Goal: Task Accomplishment & Management: Manage account settings

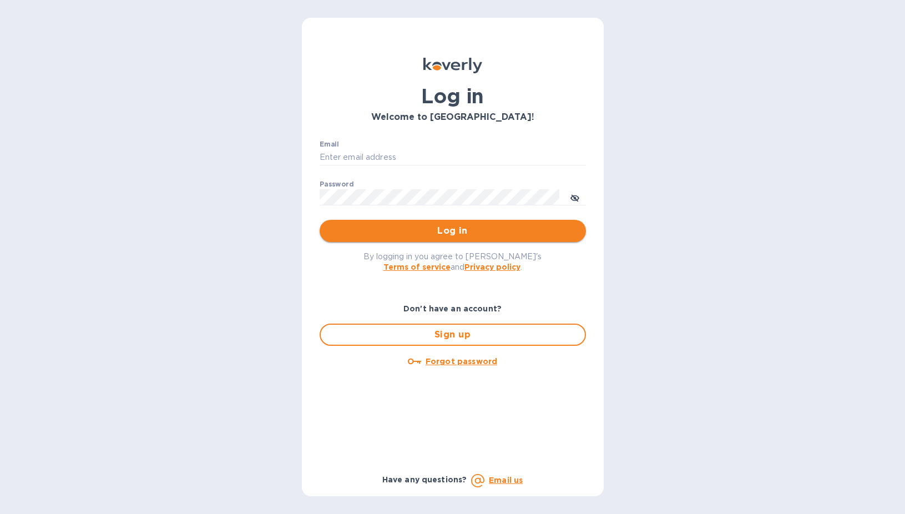
type input "[EMAIL_ADDRESS][DOMAIN_NAME]"
click at [383, 225] on span "Log in" at bounding box center [453, 230] width 249 height 13
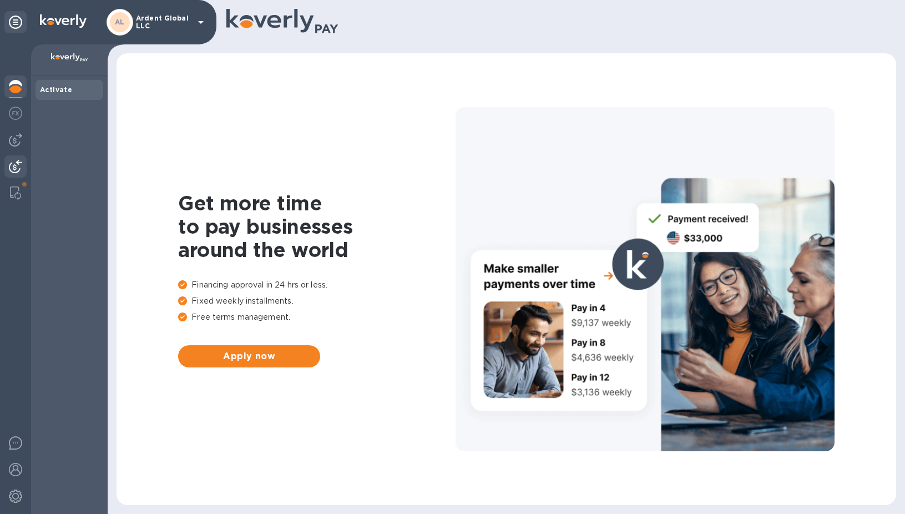
click at [8, 168] on div at bounding box center [15, 167] width 22 height 24
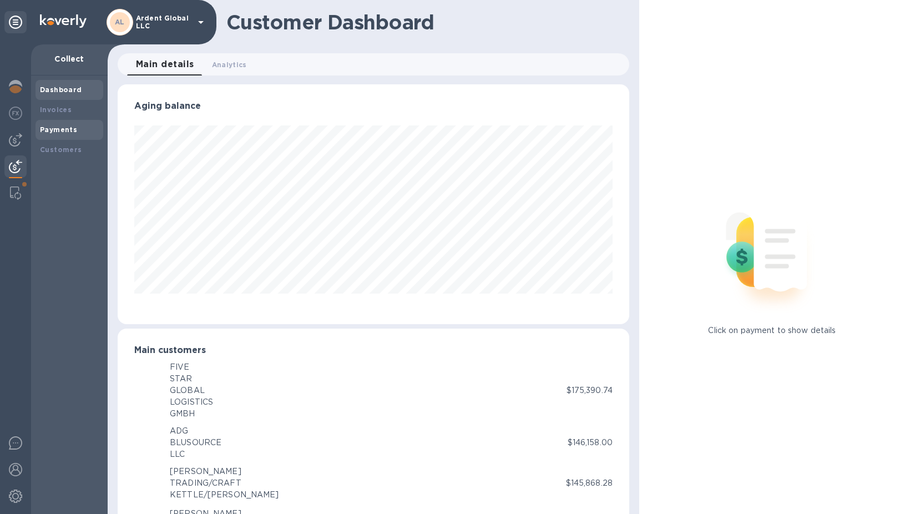
scroll to position [554933, 554666]
click at [78, 132] on div "Payments" at bounding box center [69, 129] width 59 height 11
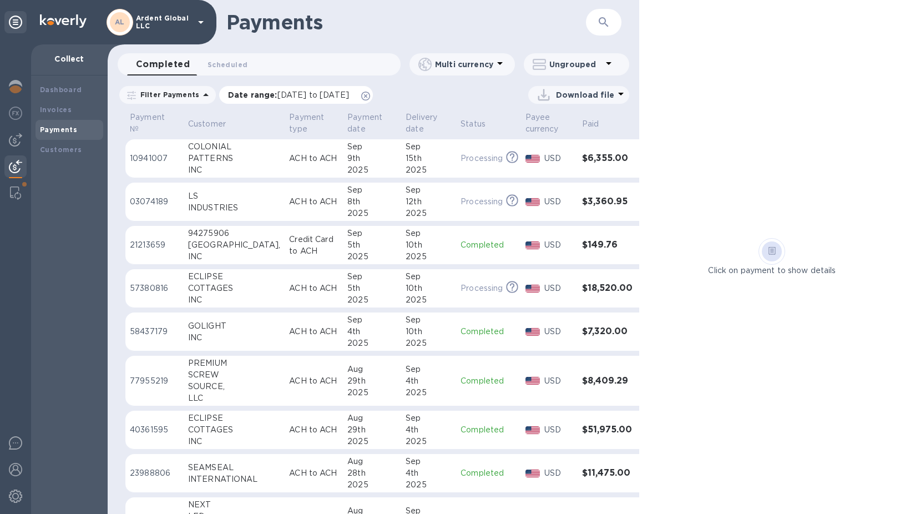
click at [373, 94] on div "Date range : [DATE] to [DATE]" at bounding box center [296, 95] width 154 height 18
click at [370, 92] on icon at bounding box center [365, 96] width 9 height 9
click at [21, 137] on img at bounding box center [15, 139] width 13 height 13
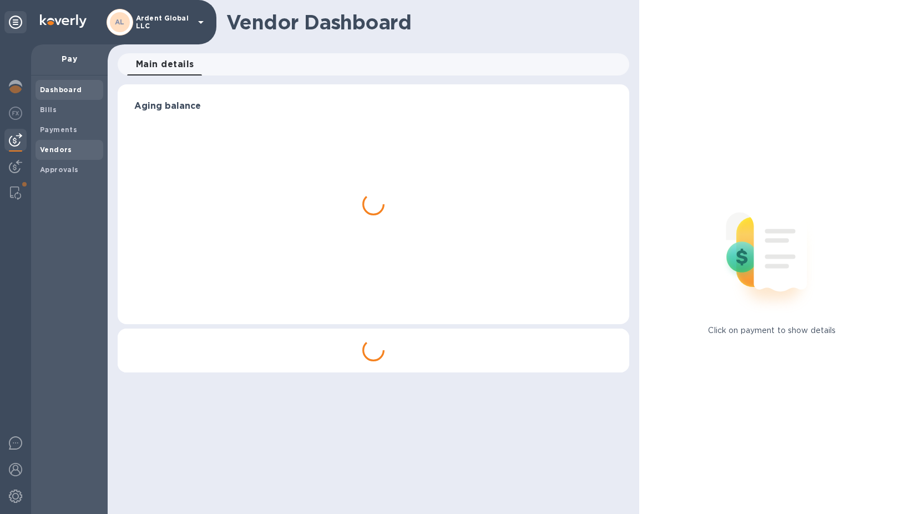
click at [49, 149] on b "Vendors" at bounding box center [56, 149] width 32 height 8
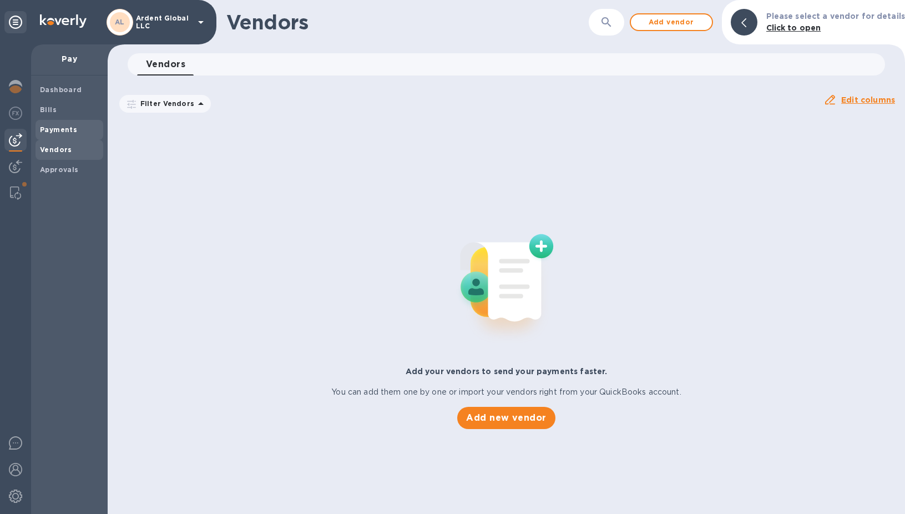
click at [61, 128] on b "Payments" at bounding box center [58, 129] width 37 height 8
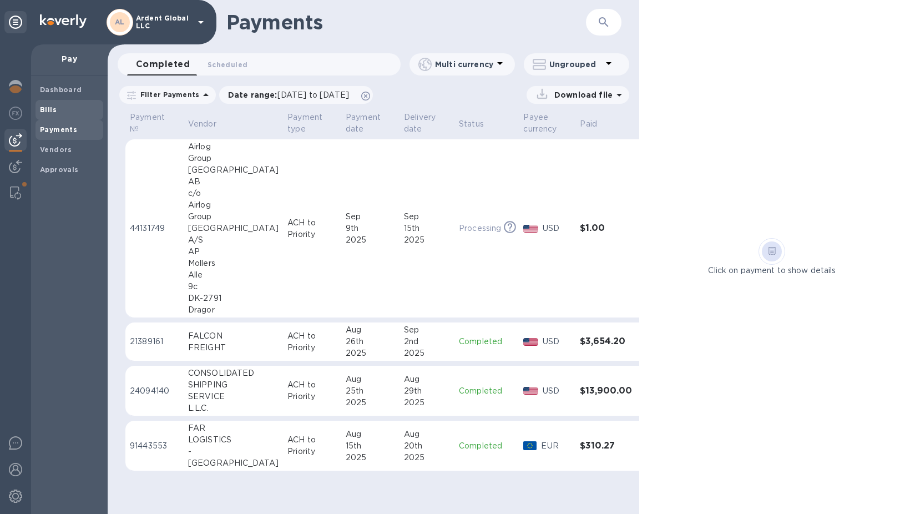
click at [54, 102] on div "Bills" at bounding box center [70, 110] width 68 height 20
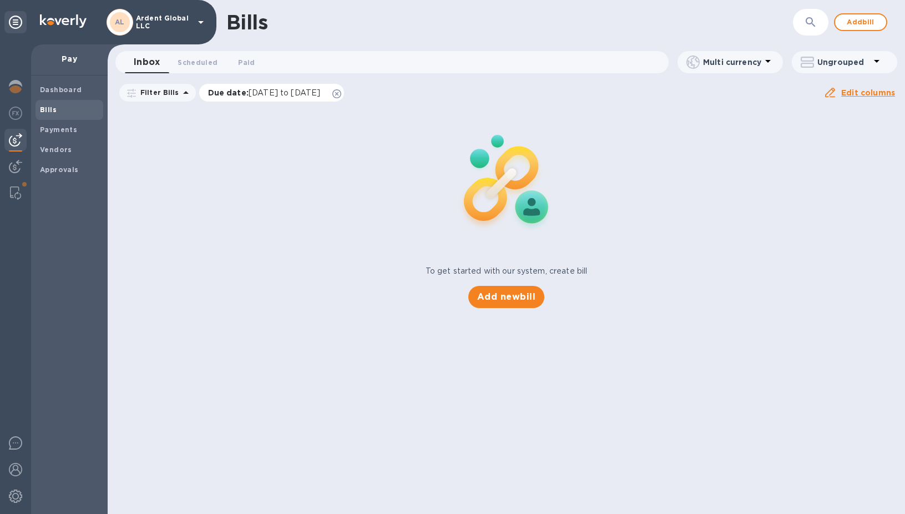
click at [320, 95] on span "[DATE] to [DATE]" at bounding box center [285, 92] width 72 height 9
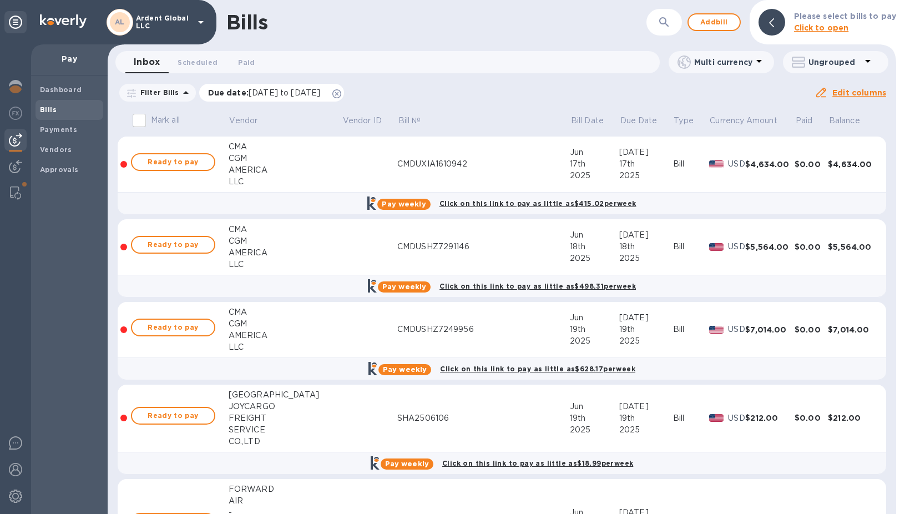
click at [341, 91] on icon at bounding box center [337, 93] width 9 height 9
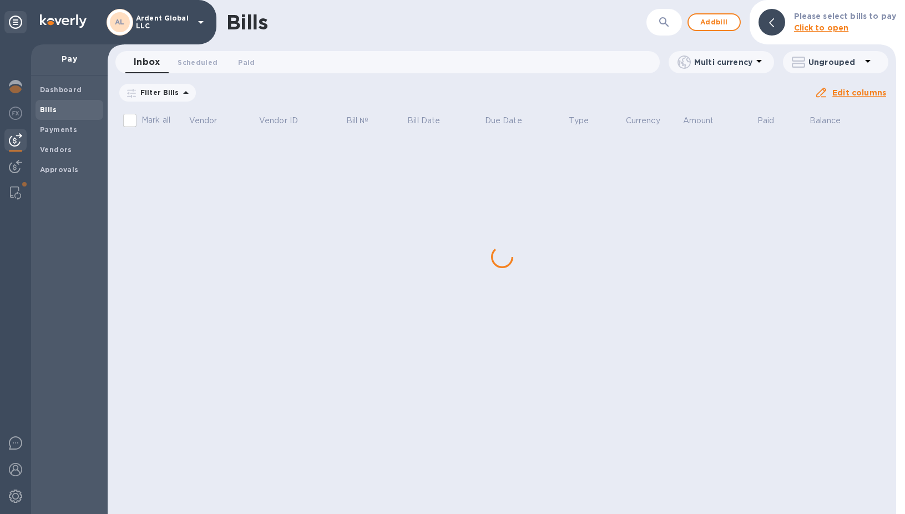
click at [662, 28] on icon "button" at bounding box center [664, 22] width 13 height 13
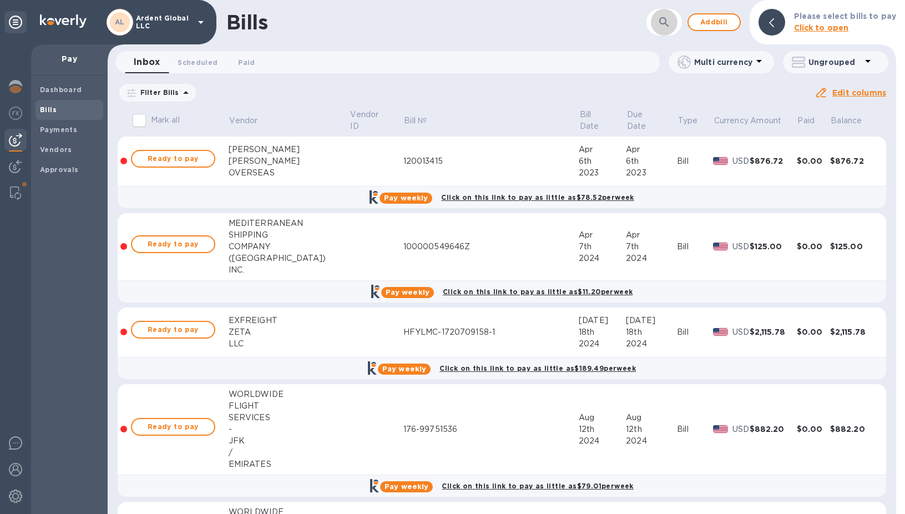
click at [669, 24] on icon "button" at bounding box center [664, 21] width 9 height 9
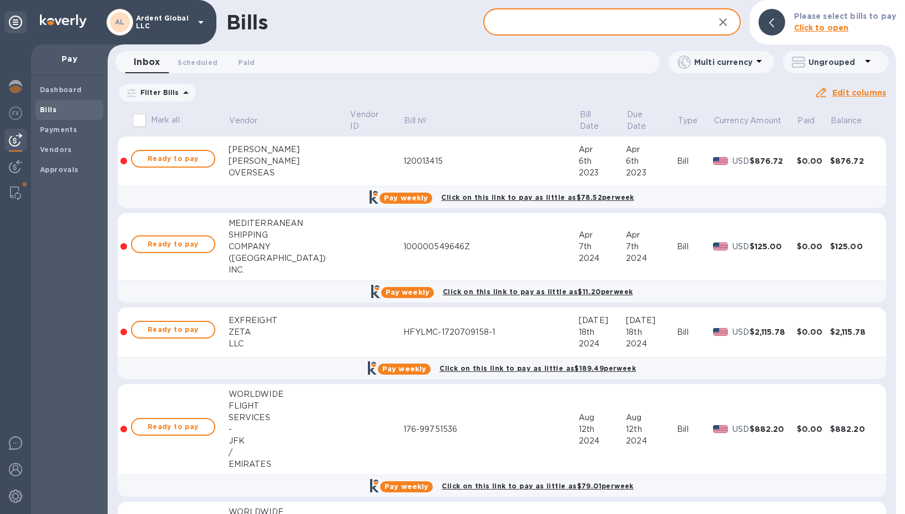
click at [567, 26] on input "text" at bounding box center [595, 22] width 222 height 27
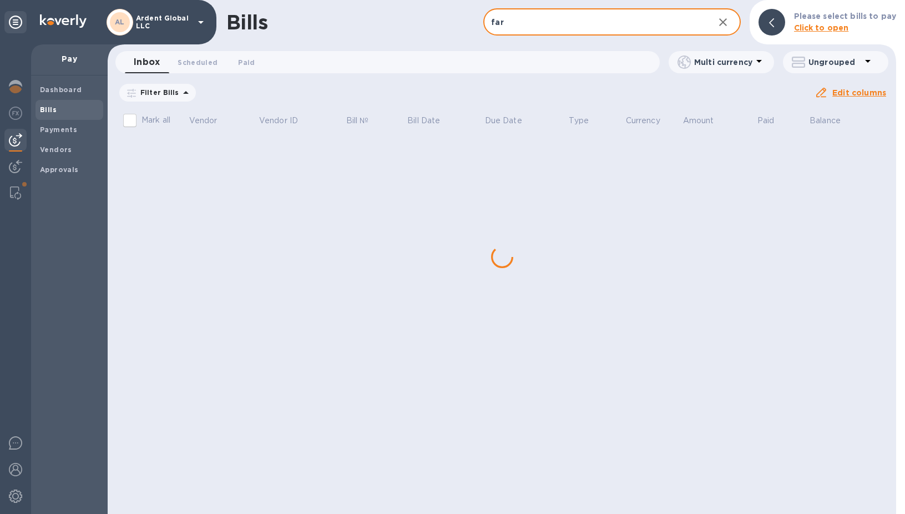
click at [551, 31] on input "far" at bounding box center [595, 22] width 222 height 27
type input "FAR LOGISTICS - [GEOGRAPHIC_DATA]"
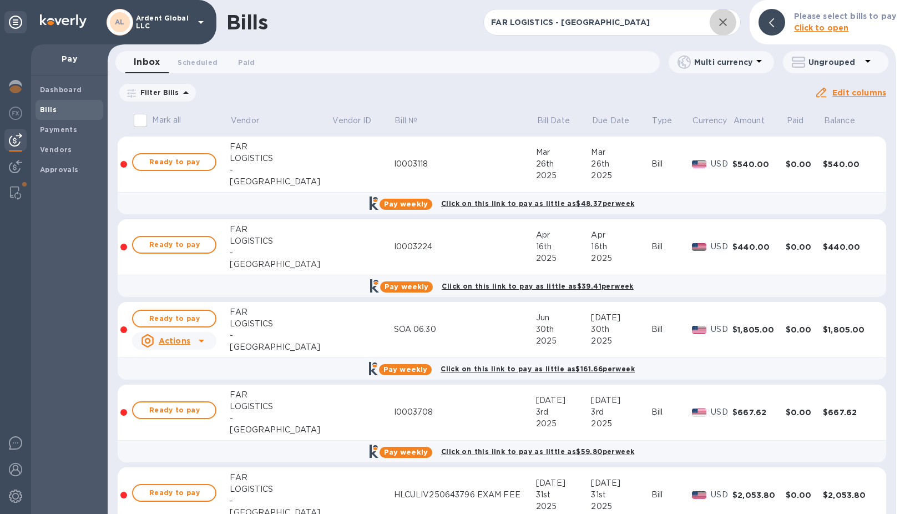
click at [727, 22] on icon "button" at bounding box center [724, 22] width 8 height 8
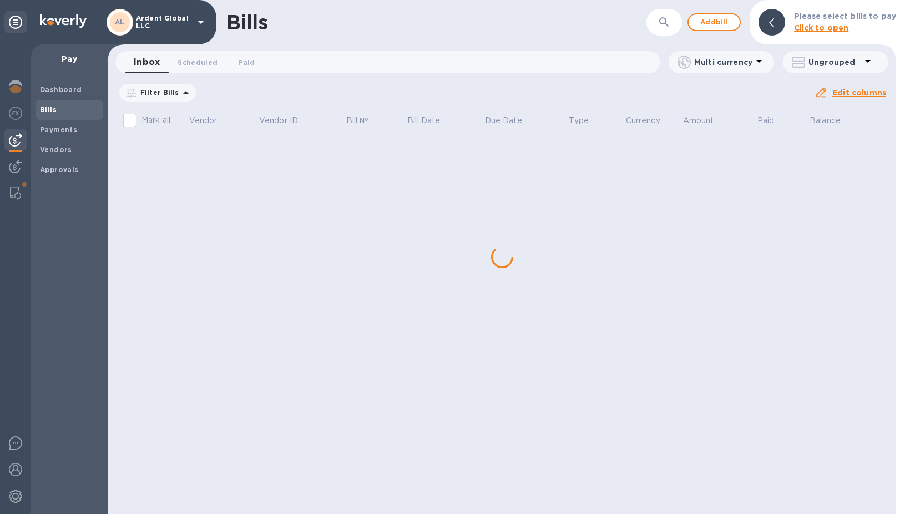
click at [727, 22] on span "Add bill" at bounding box center [714, 22] width 33 height 13
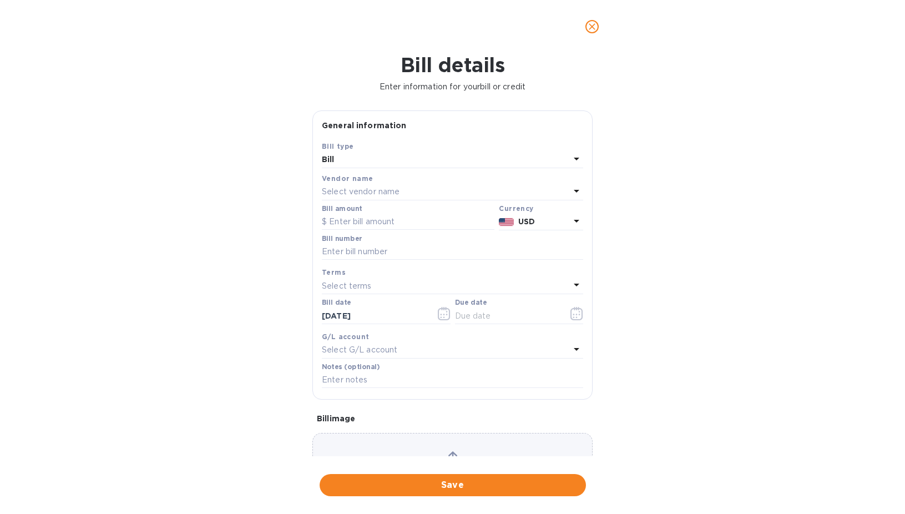
click at [412, 159] on div "Bill" at bounding box center [446, 160] width 248 height 16
click at [294, 207] on div "Bill details Enter information for your bill or credit General information Save…" at bounding box center [452, 283] width 905 height 461
click at [375, 194] on p "Select vendor name" at bounding box center [361, 192] width 78 height 12
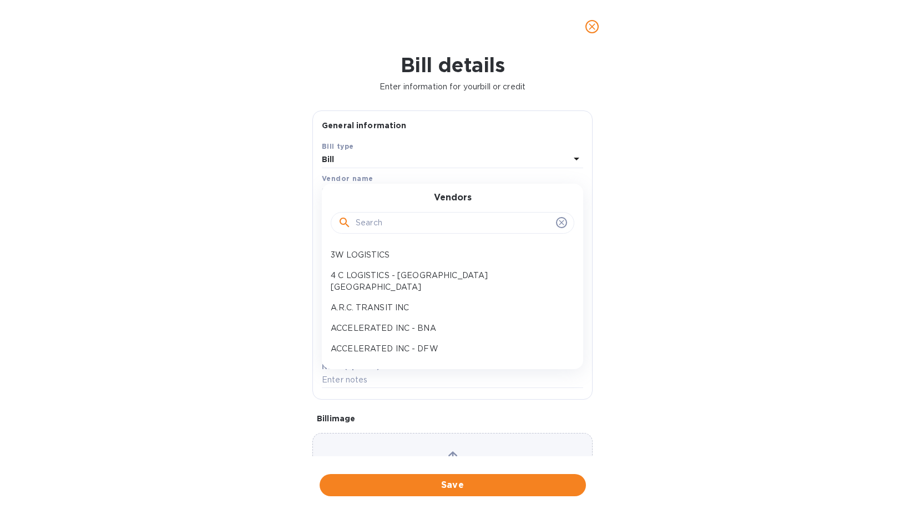
click at [381, 224] on input "text" at bounding box center [454, 223] width 196 height 17
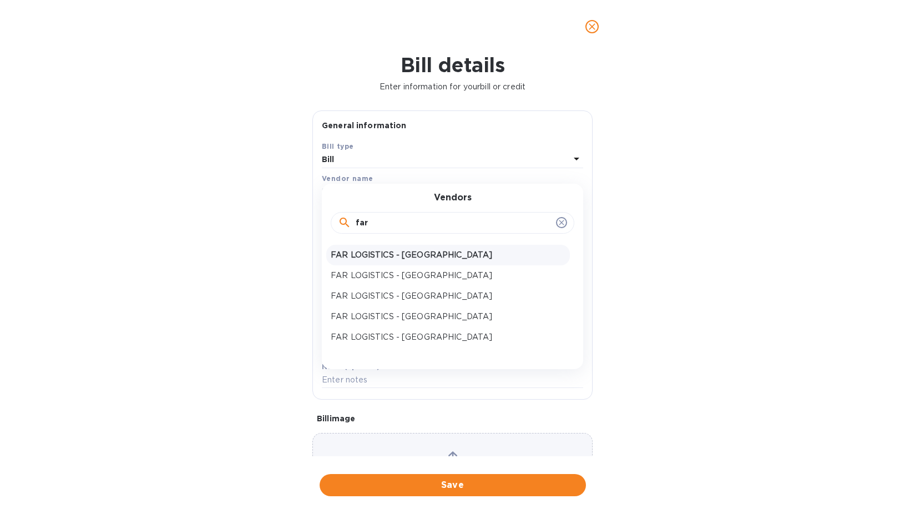
type input "far"
click at [395, 251] on p "FAR LOGISTICS - [GEOGRAPHIC_DATA]" at bounding box center [448, 255] width 235 height 12
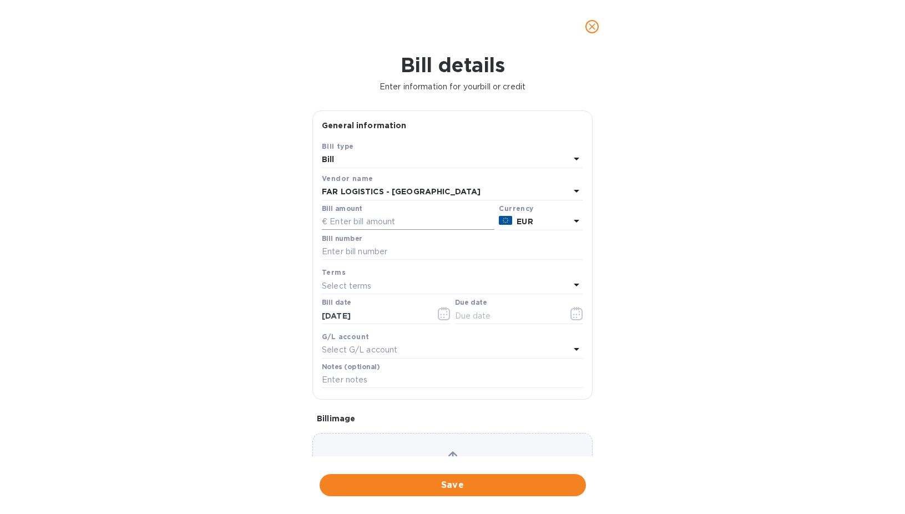
click at [400, 214] on input "text" at bounding box center [408, 222] width 173 height 17
click at [520, 225] on b "EUR" at bounding box center [525, 221] width 16 height 9
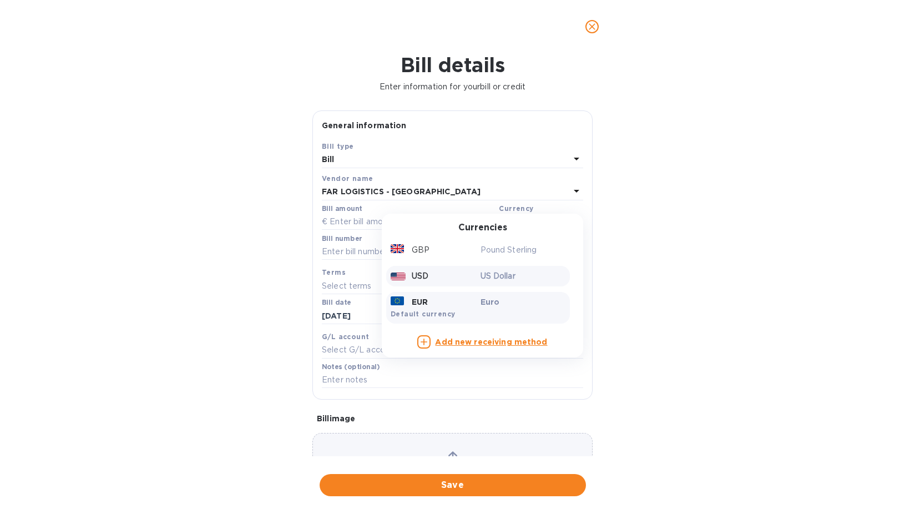
click at [426, 275] on div "USD" at bounding box center [434, 276] width 90 height 16
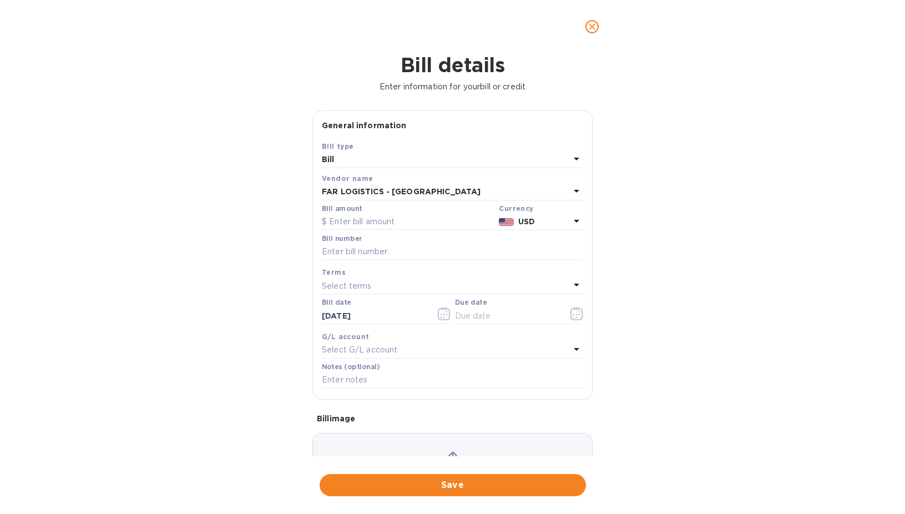
click at [406, 213] on div "Bill amount" at bounding box center [408, 218] width 173 height 26
click at [399, 226] on input "text" at bounding box center [408, 222] width 173 height 17
paste input "116.80"
type input "116.80"
click at [372, 254] on input "text" at bounding box center [452, 252] width 261 height 17
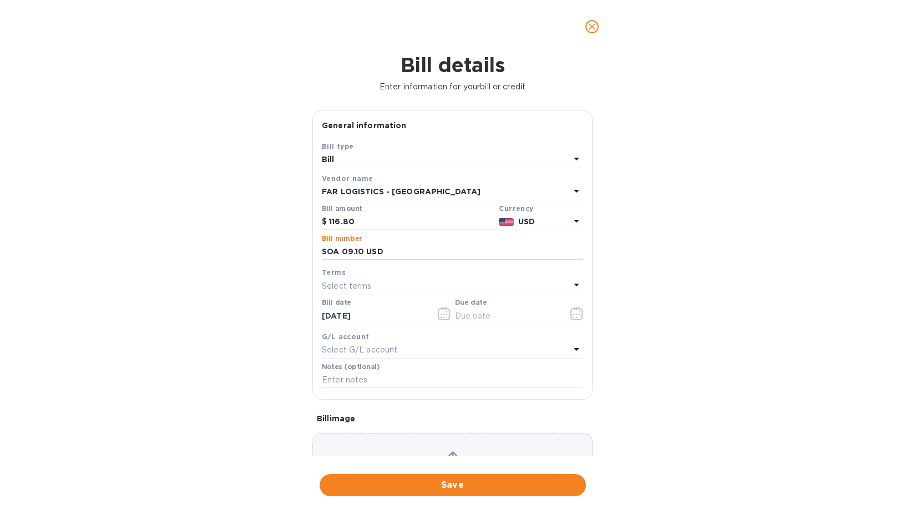
type input "SOA 09.10 USD"
click at [371, 288] on div "Select terms" at bounding box center [446, 286] width 248 height 16
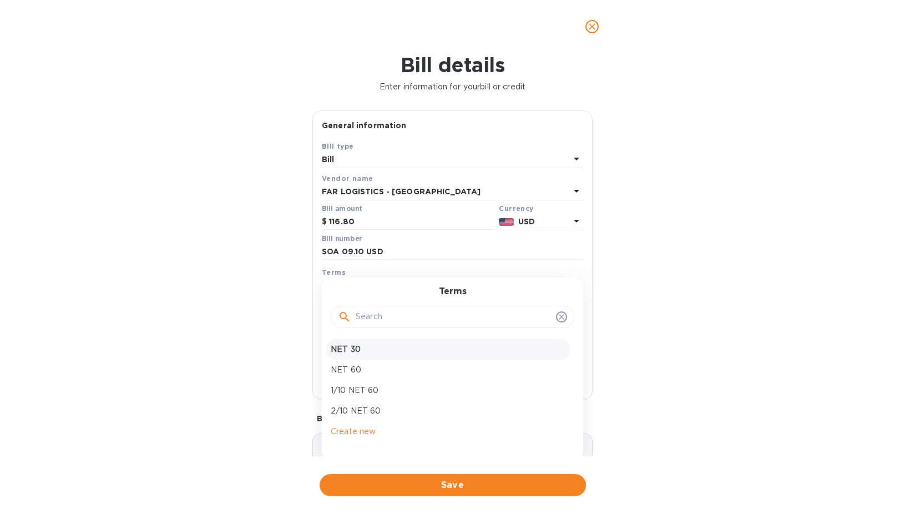
click at [368, 348] on p "NET 30" at bounding box center [448, 350] width 235 height 12
type input "[DATE]"
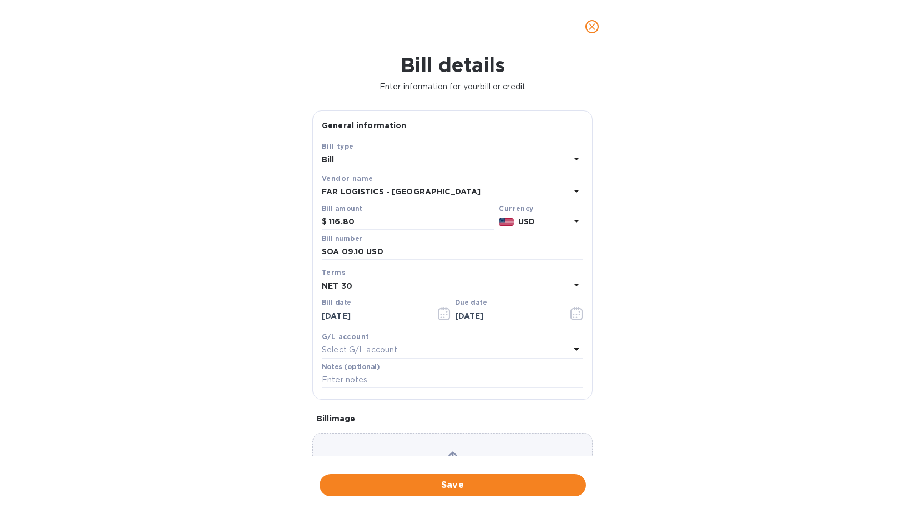
click at [392, 350] on p "Select G/L account" at bounding box center [360, 350] width 76 height 12
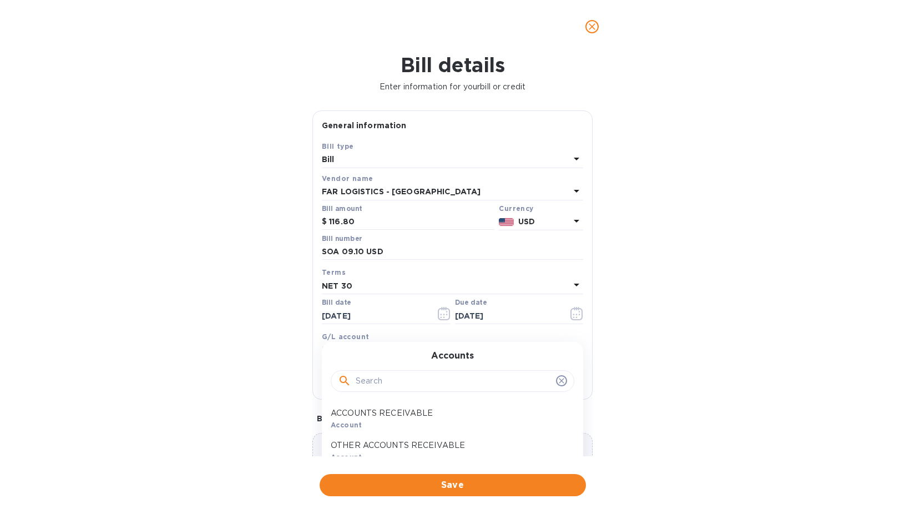
click at [404, 384] on input "text" at bounding box center [454, 381] width 196 height 17
type input "paya"
click at [399, 419] on p "ACCOUNTS PAYABLE" at bounding box center [448, 413] width 235 height 12
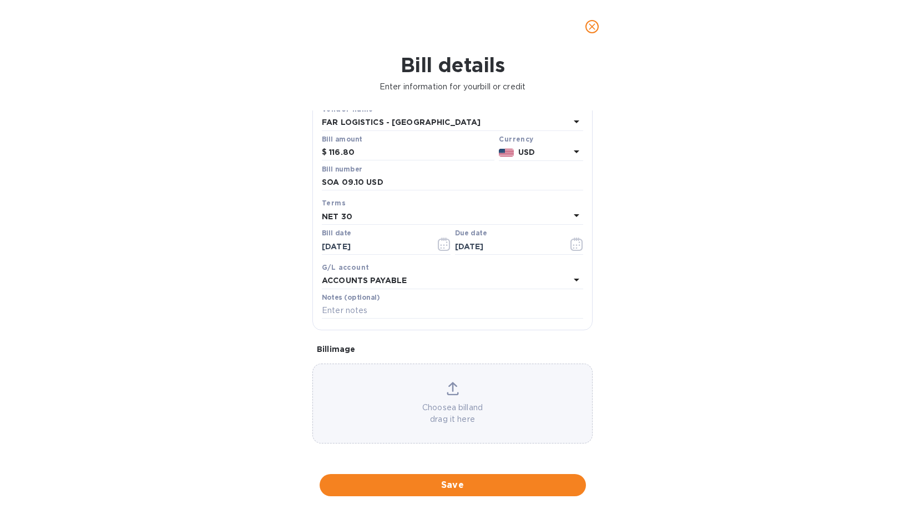
scroll to position [70, 0]
click at [465, 490] on span "Save" at bounding box center [453, 485] width 249 height 13
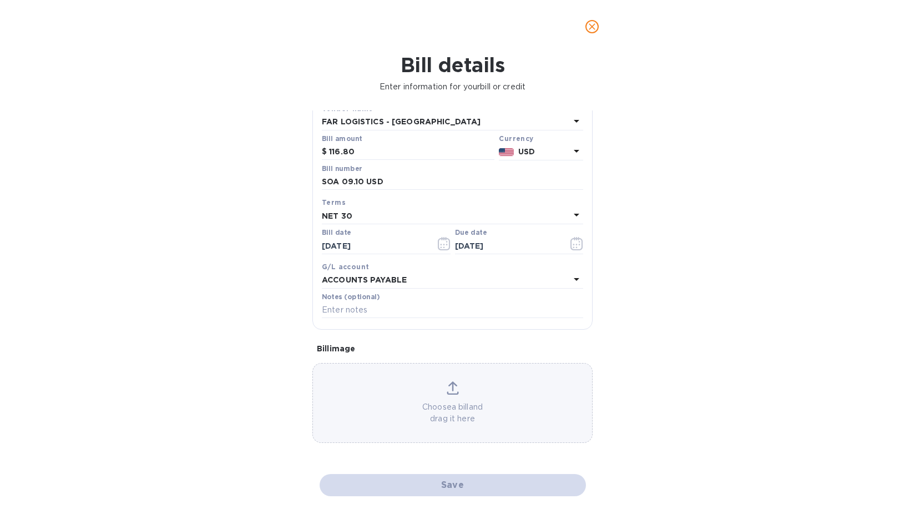
scroll to position [0, 0]
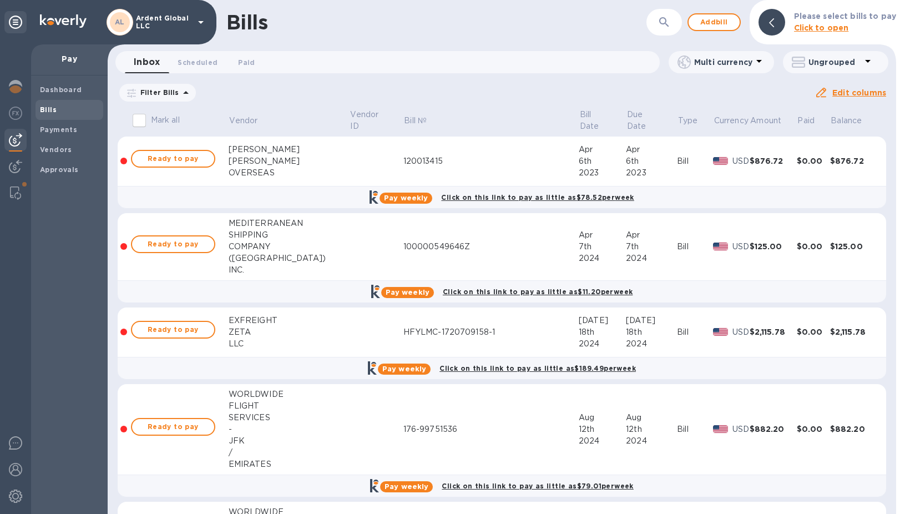
click at [652, 32] on div "​" at bounding box center [665, 22] width 36 height 27
click at [661, 25] on icon "button" at bounding box center [664, 22] width 13 height 13
click at [715, 25] on span "Add bill" at bounding box center [714, 22] width 33 height 13
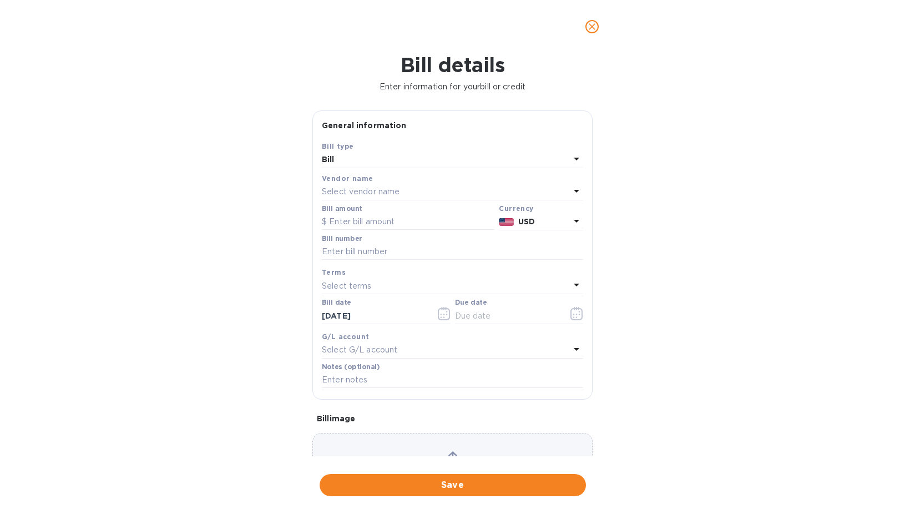
click at [355, 187] on p "Select vendor name" at bounding box center [361, 192] width 78 height 12
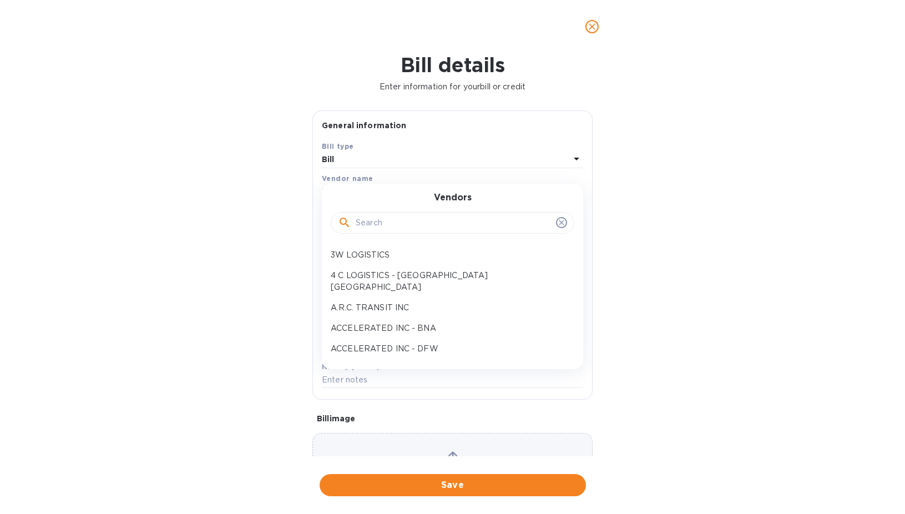
click at [390, 223] on input "text" at bounding box center [454, 223] width 196 height 17
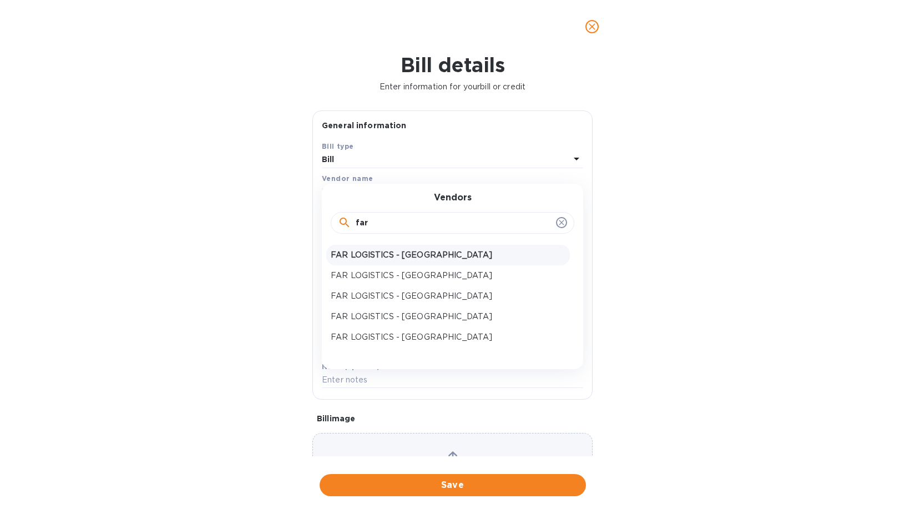
type input "far"
click at [399, 253] on p "FAR LOGISTICS - [GEOGRAPHIC_DATA]" at bounding box center [448, 255] width 235 height 12
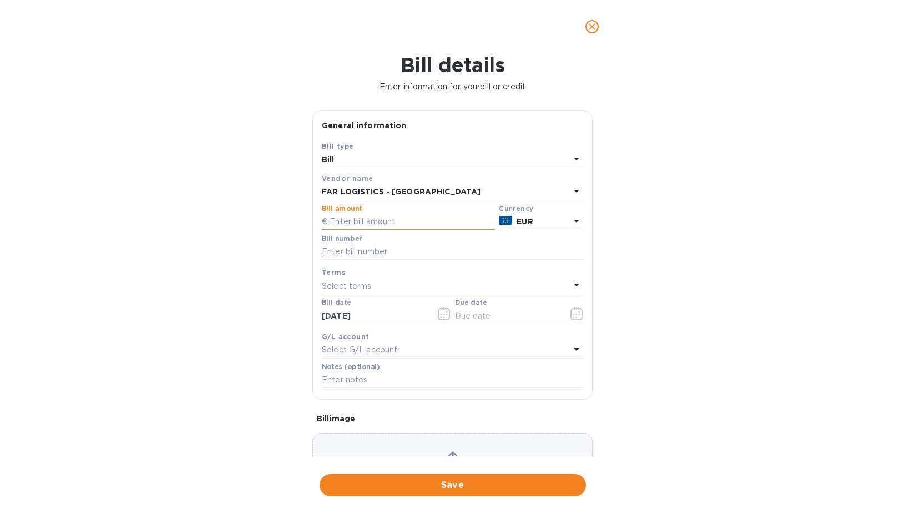
click at [338, 224] on input "text" at bounding box center [408, 222] width 173 height 17
paste input "57,200"
click at [341, 225] on input "57,200" at bounding box center [412, 222] width 165 height 17
drag, startPoint x: 338, startPoint y: 225, endPoint x: 403, endPoint y: 215, distance: 65.1
click at [403, 215] on input "57,200" at bounding box center [412, 222] width 165 height 17
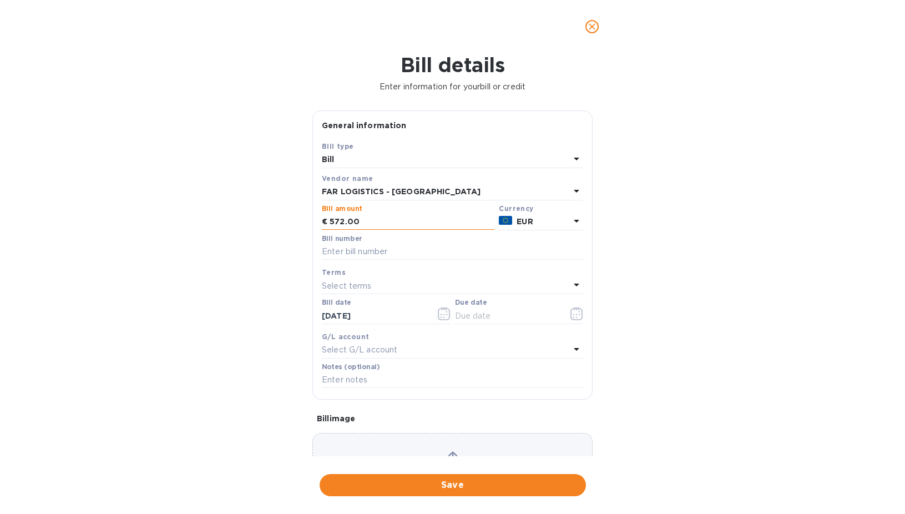
type input "572.00"
type input "SOA 09.10 EUR"
click at [383, 279] on div "Select terms" at bounding box center [446, 286] width 248 height 16
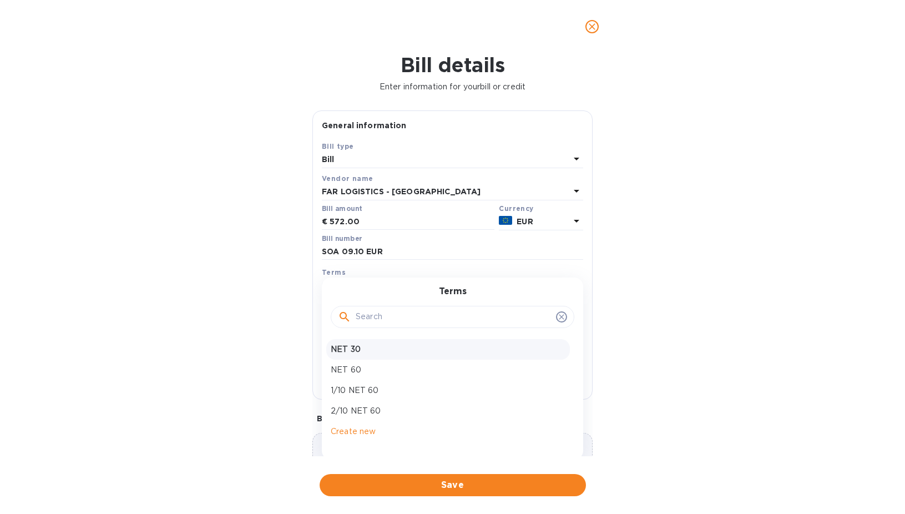
click at [353, 344] on p "NET 30" at bounding box center [448, 350] width 235 height 12
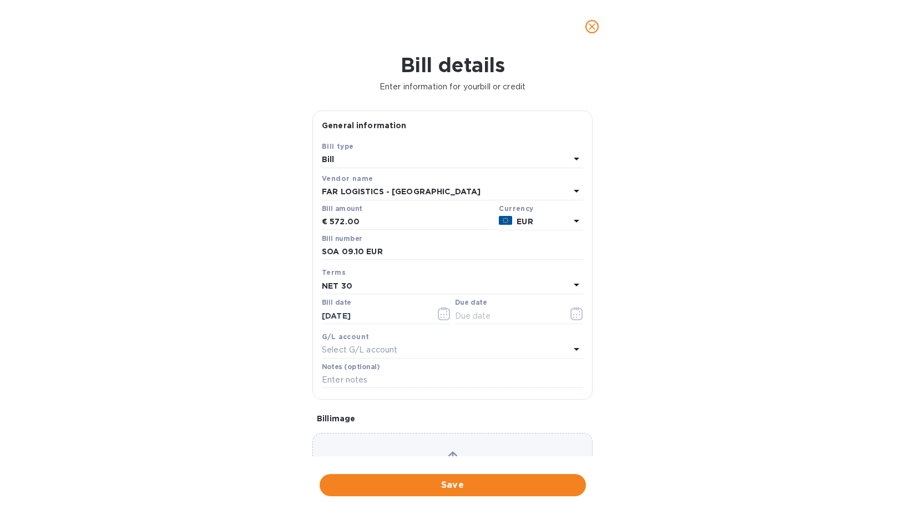
type input "[DATE]"
click at [355, 350] on p "Select G/L account" at bounding box center [360, 350] width 76 height 12
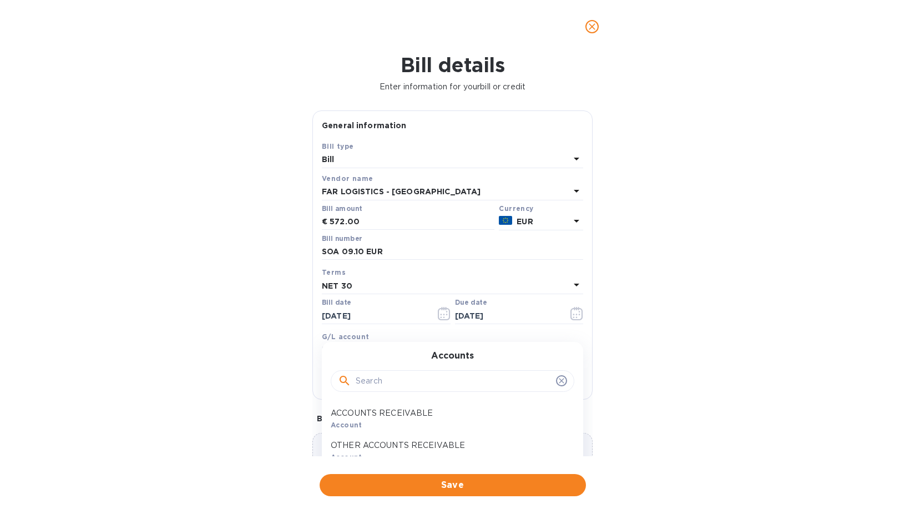
click at [371, 377] on input "text" at bounding box center [454, 381] width 196 height 17
type input "paya"
click at [385, 411] on p "ACCOUNTS PAYABLE" at bounding box center [448, 413] width 235 height 12
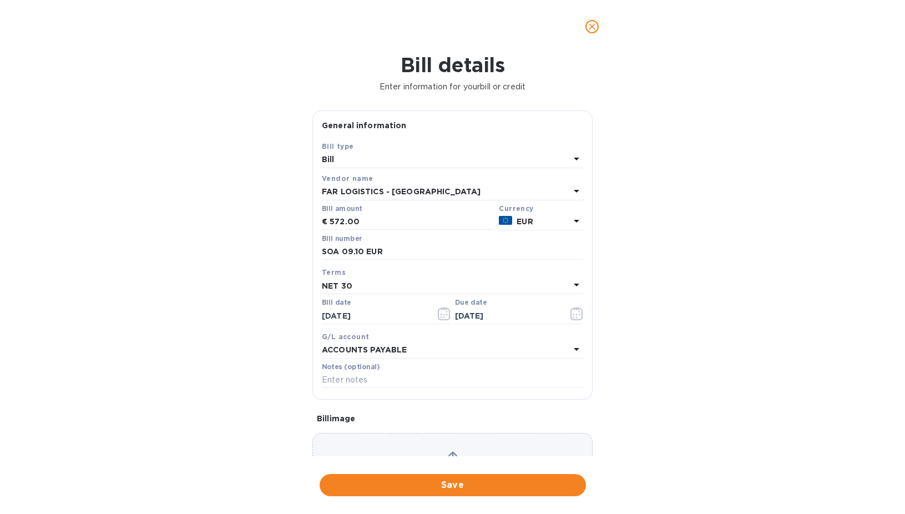
click at [462, 501] on div "Bill details Enter information for your bill or credit General information Save…" at bounding box center [452, 283] width 905 height 461
click at [459, 490] on span "Save" at bounding box center [453, 485] width 249 height 13
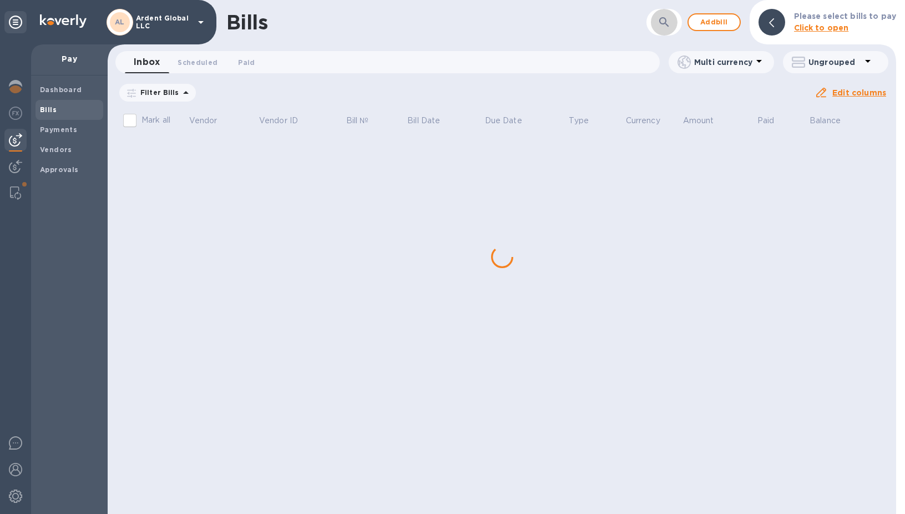
click at [666, 25] on icon "button" at bounding box center [664, 22] width 13 height 13
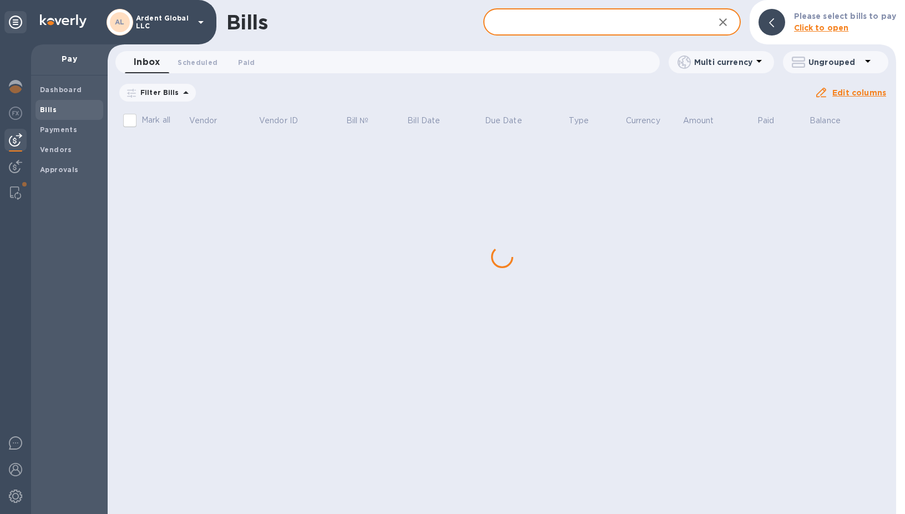
click at [567, 28] on input "text" at bounding box center [595, 22] width 222 height 27
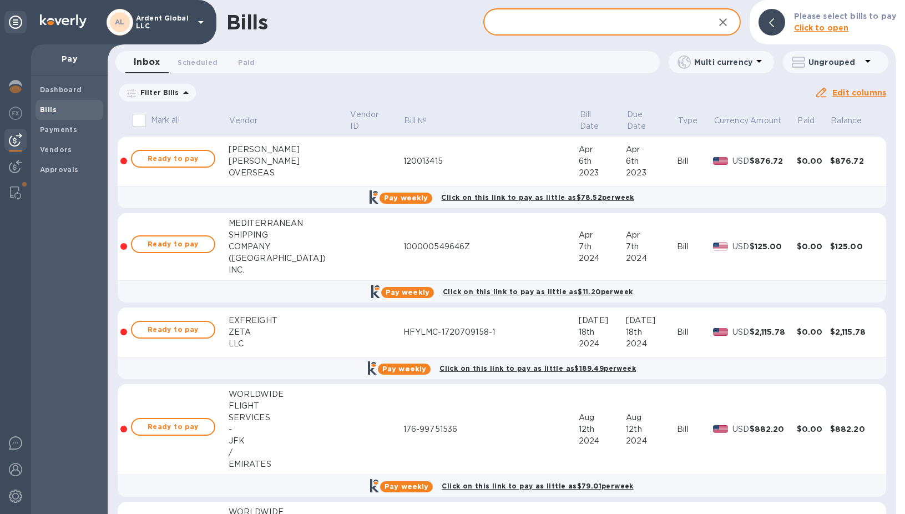
type input "FAR LOGISTICS - [GEOGRAPHIC_DATA]"
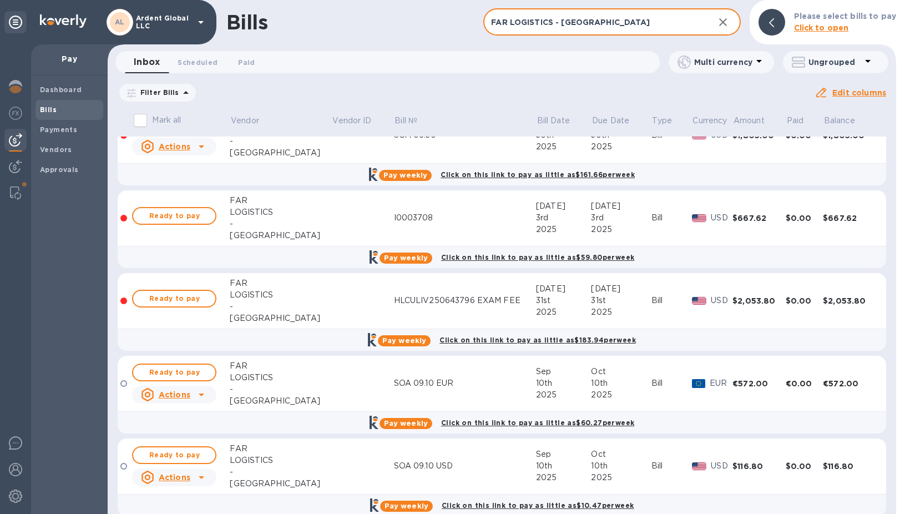
scroll to position [212, 0]
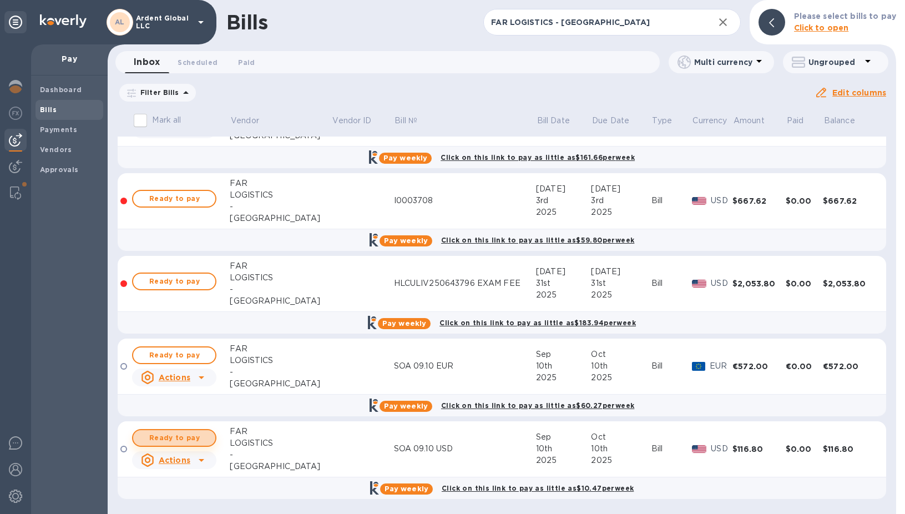
click at [164, 445] on button "Ready to pay" at bounding box center [174, 438] width 84 height 18
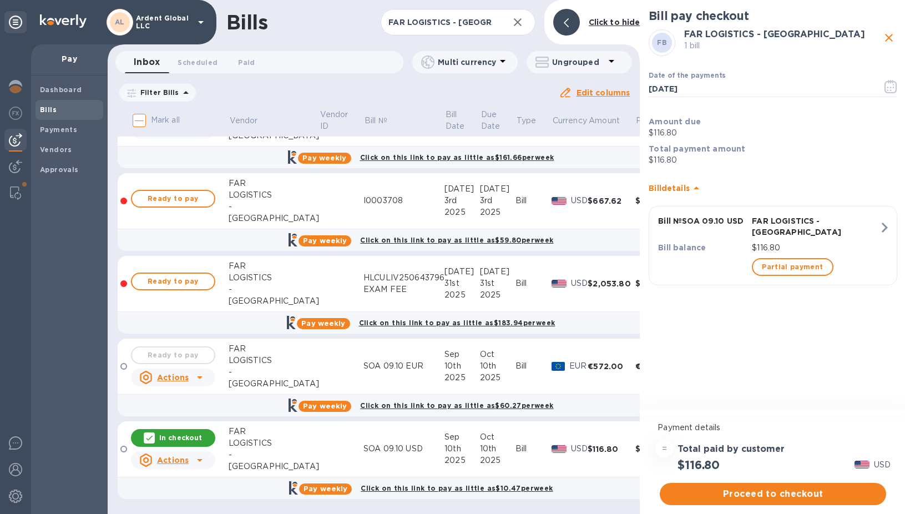
scroll to position [220, 0]
click at [784, 492] on span "Proceed to checkout" at bounding box center [773, 493] width 209 height 13
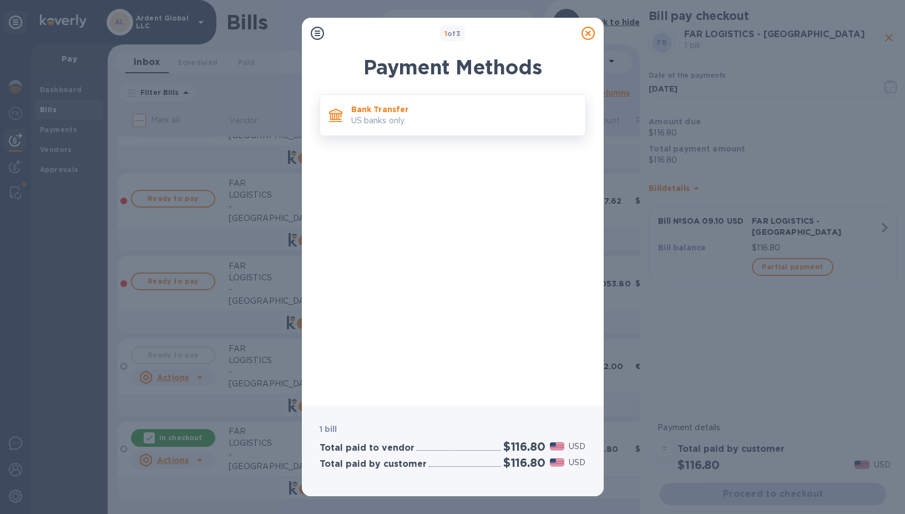
click at [394, 117] on p "US banks only." at bounding box center [463, 121] width 225 height 12
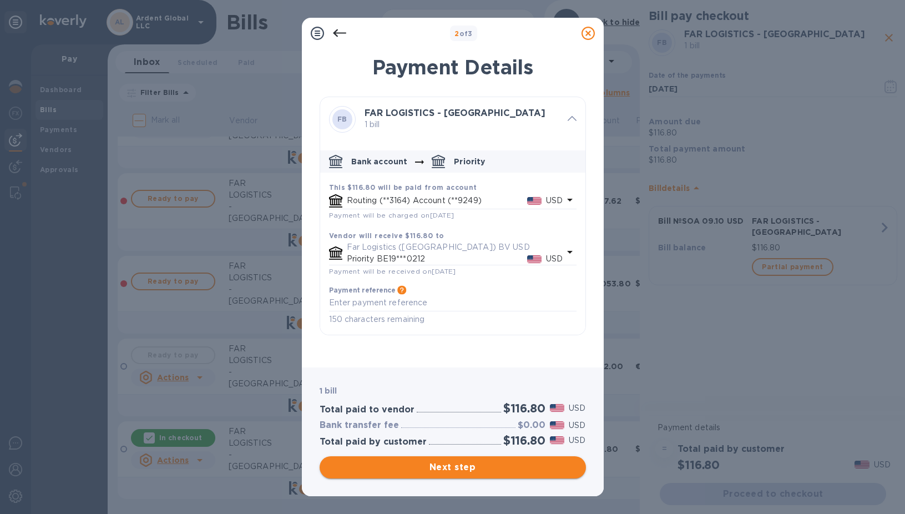
click at [440, 465] on span "Next step" at bounding box center [453, 467] width 249 height 13
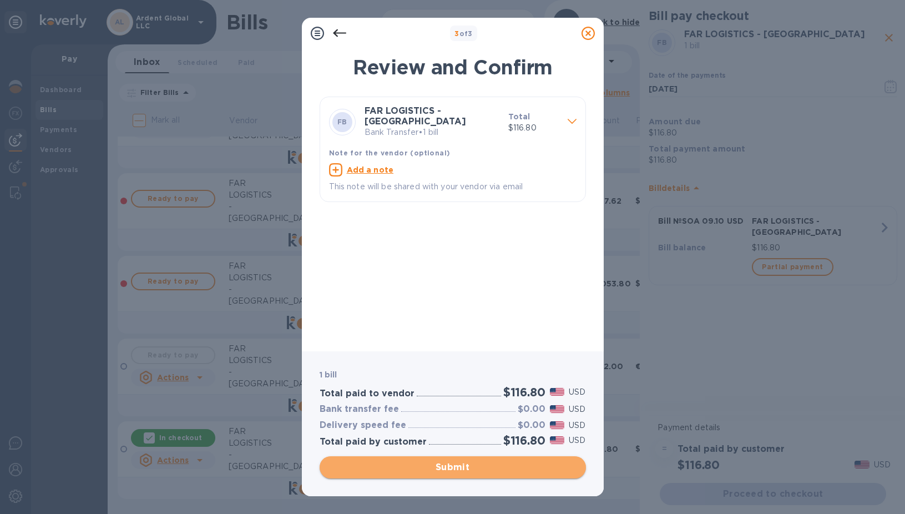
click at [483, 476] on button "Submit" at bounding box center [453, 467] width 266 height 22
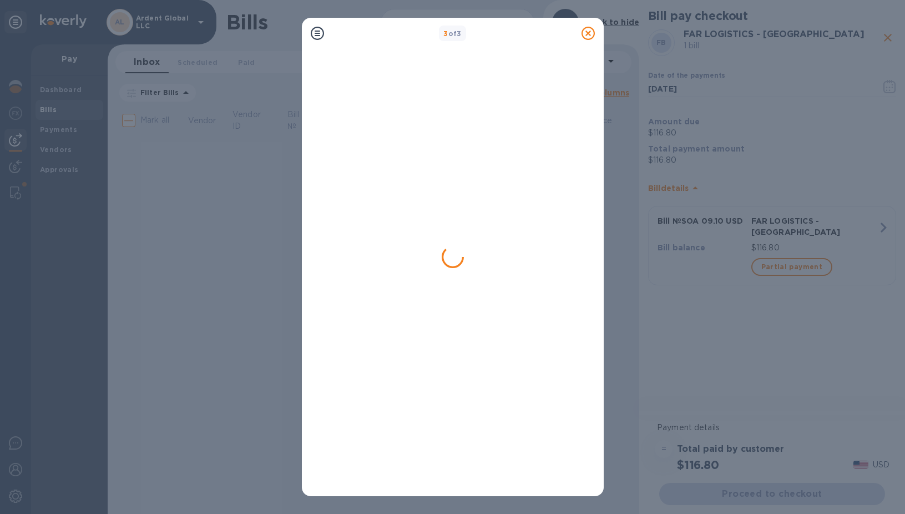
scroll to position [0, 0]
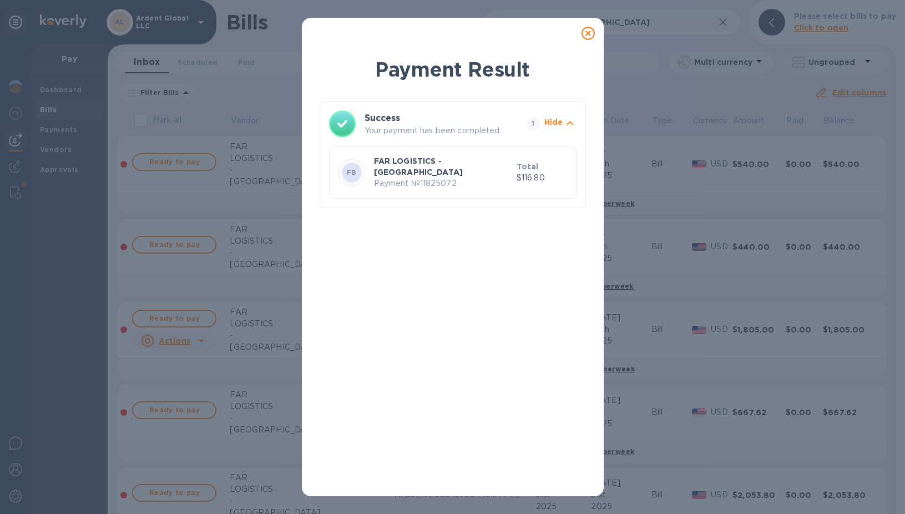
click at [585, 36] on icon at bounding box center [588, 33] width 13 height 13
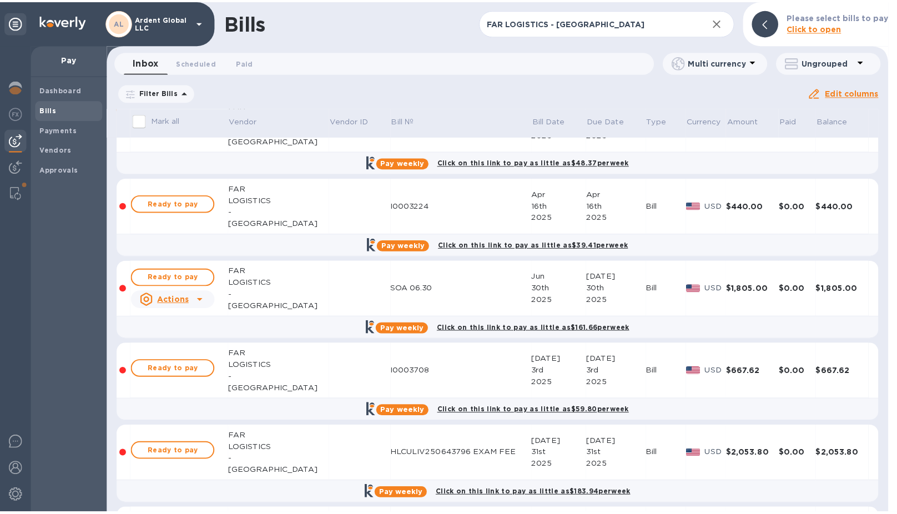
scroll to position [129, 0]
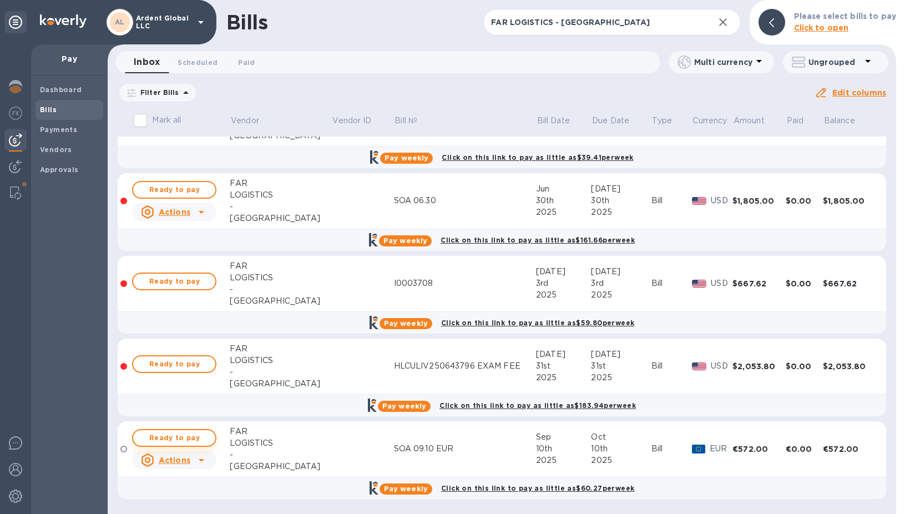
click at [187, 437] on span "Ready to pay" at bounding box center [174, 437] width 64 height 13
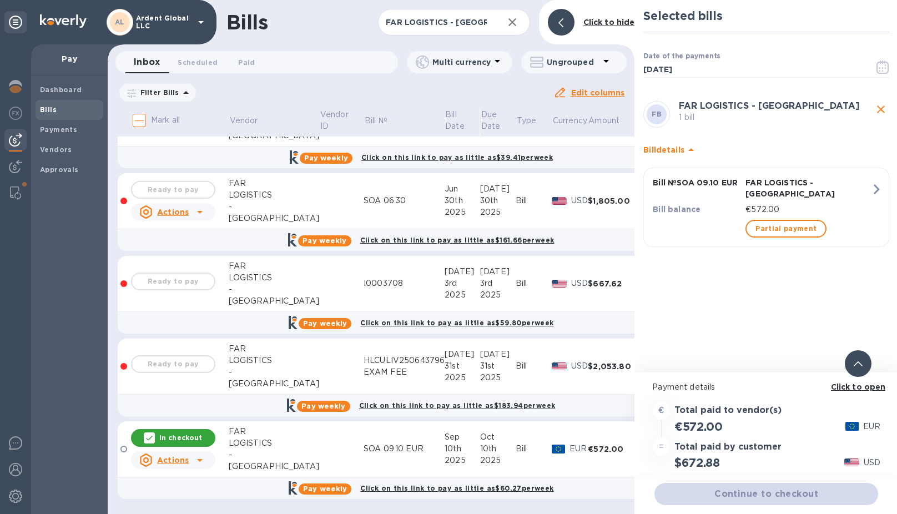
click at [739, 495] on div "Continue to checkout" at bounding box center [766, 494] width 228 height 27
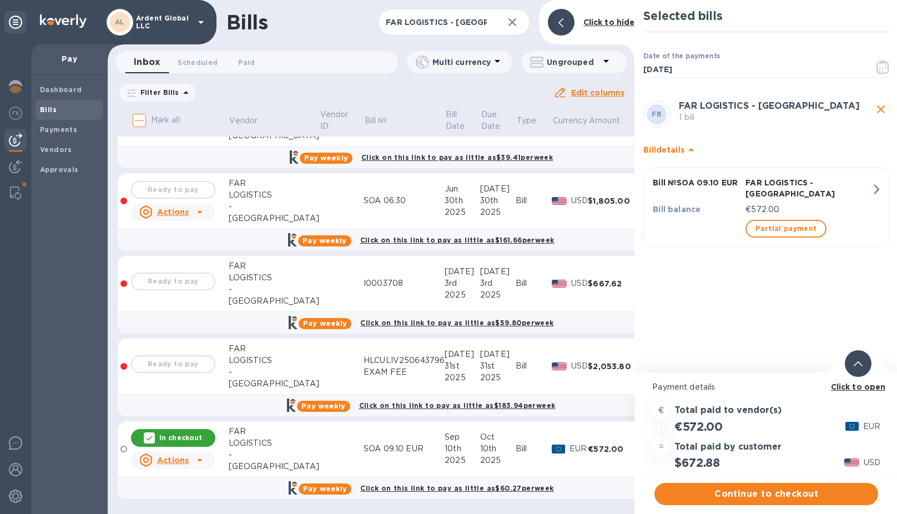
scroll to position [8, 0]
click at [761, 494] on button "Continue to checkout" at bounding box center [767, 494] width 224 height 22
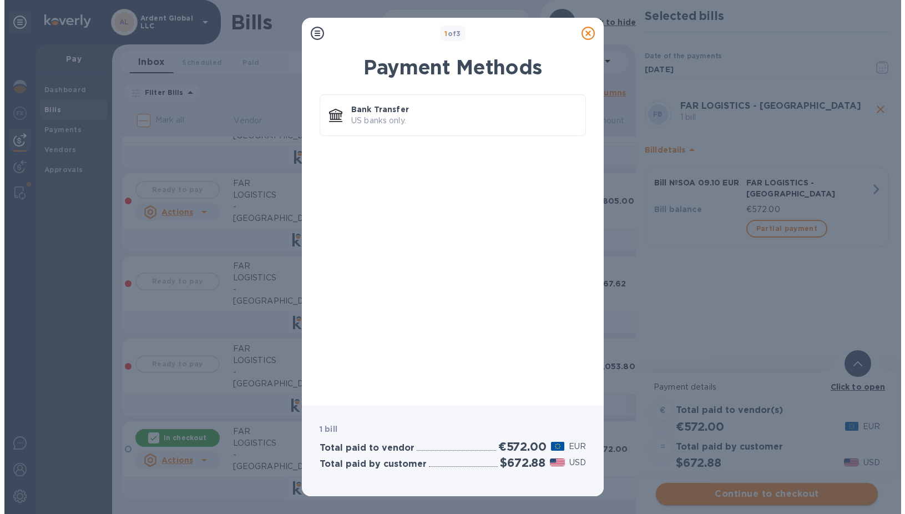
scroll to position [0, 0]
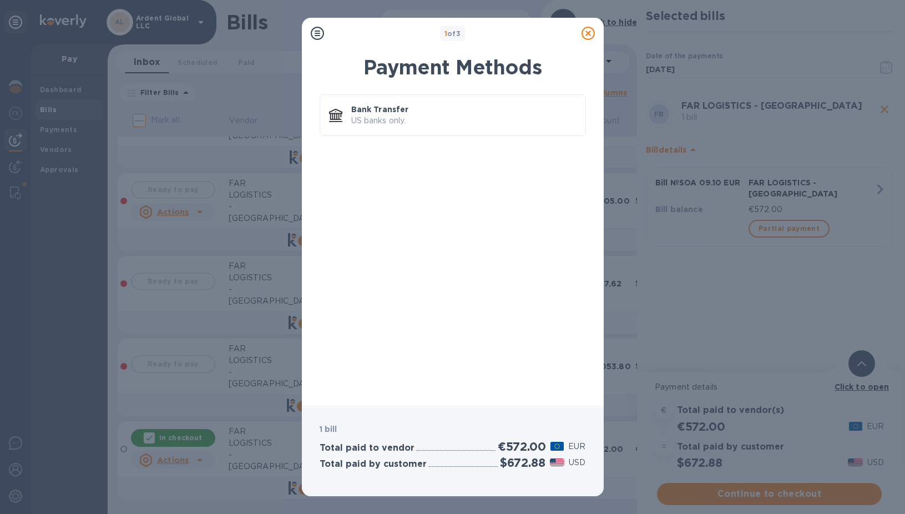
click at [423, 87] on div "Payment Methods Bank Transfer US banks only." at bounding box center [453, 226] width 266 height 341
click at [422, 99] on div "Bank Transfer US banks only." at bounding box center [453, 115] width 266 height 42
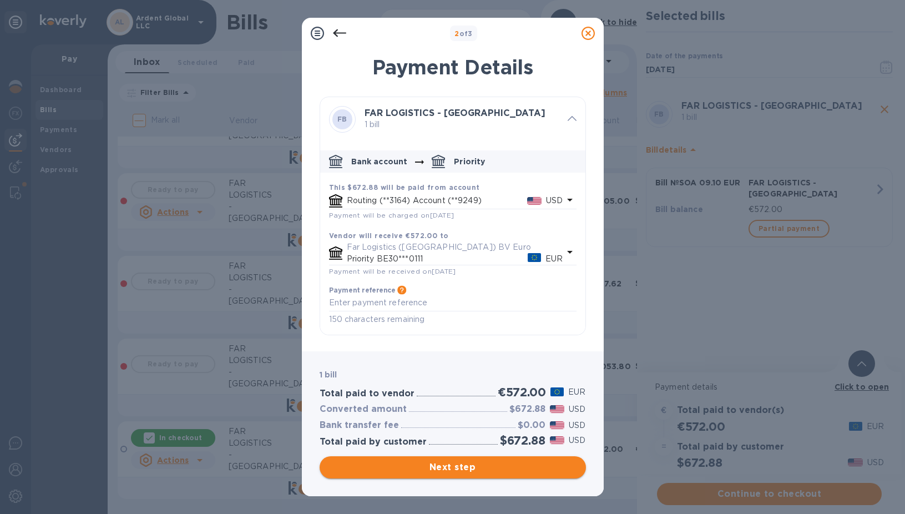
click at [444, 474] on span "Next step" at bounding box center [453, 467] width 249 height 13
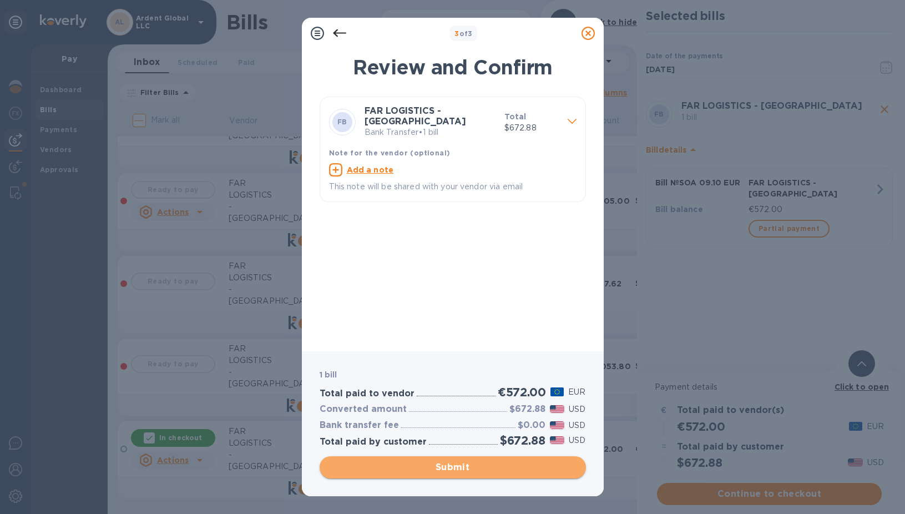
click at [418, 467] on span "Submit" at bounding box center [453, 467] width 249 height 13
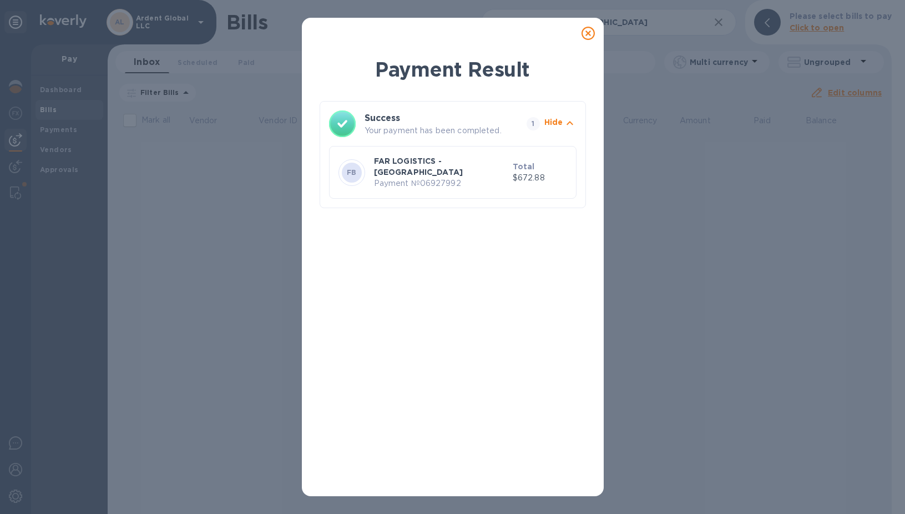
click at [595, 33] on div at bounding box center [588, 33] width 22 height 22
click at [586, 37] on icon at bounding box center [588, 33] width 13 height 13
